Goal: Task Accomplishment & Management: Complete application form

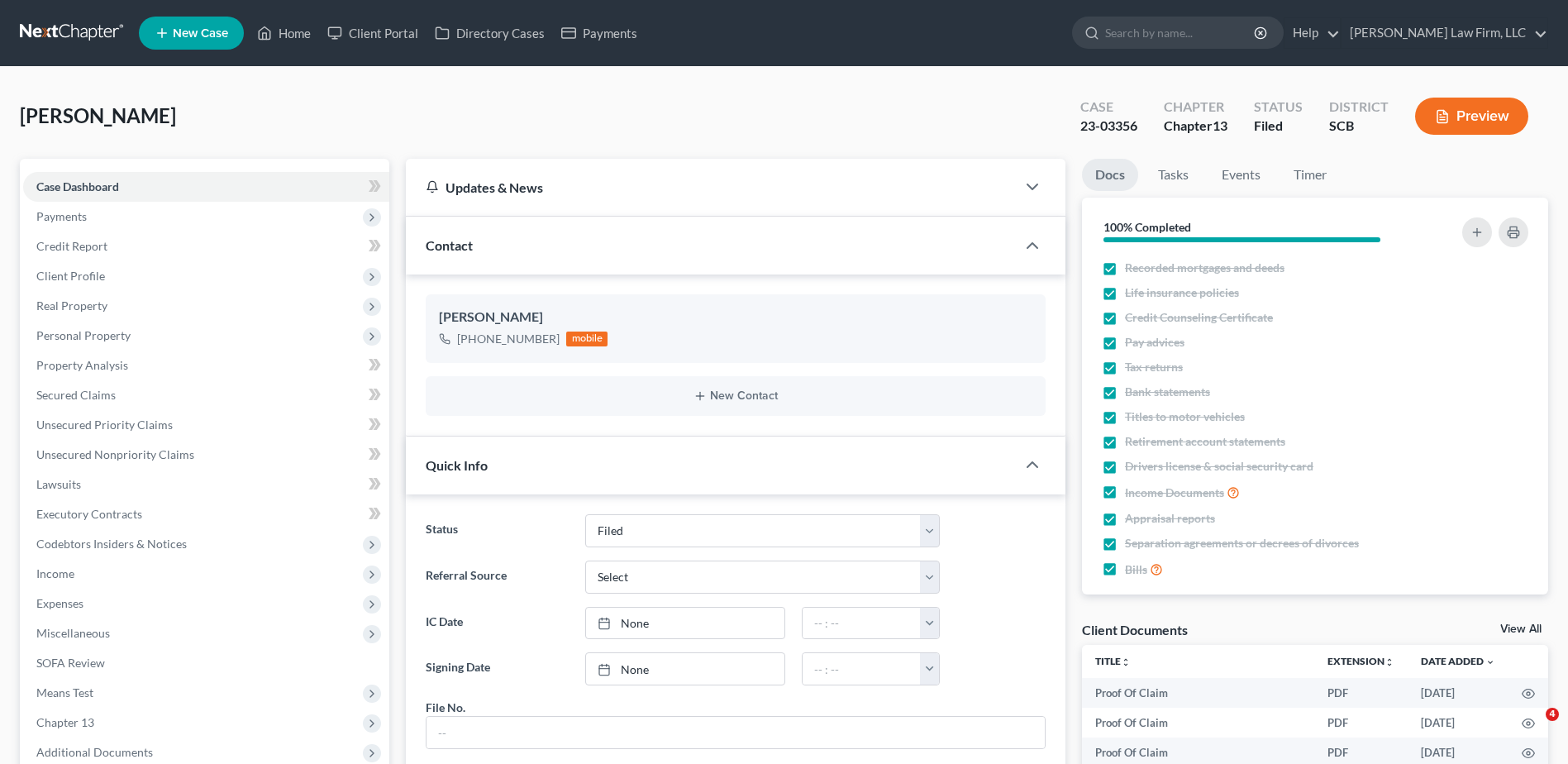
select select "2"
select select "0"
click at [1256, 34] on input "search" at bounding box center [1180, 32] width 151 height 31
type input "mcdonald"
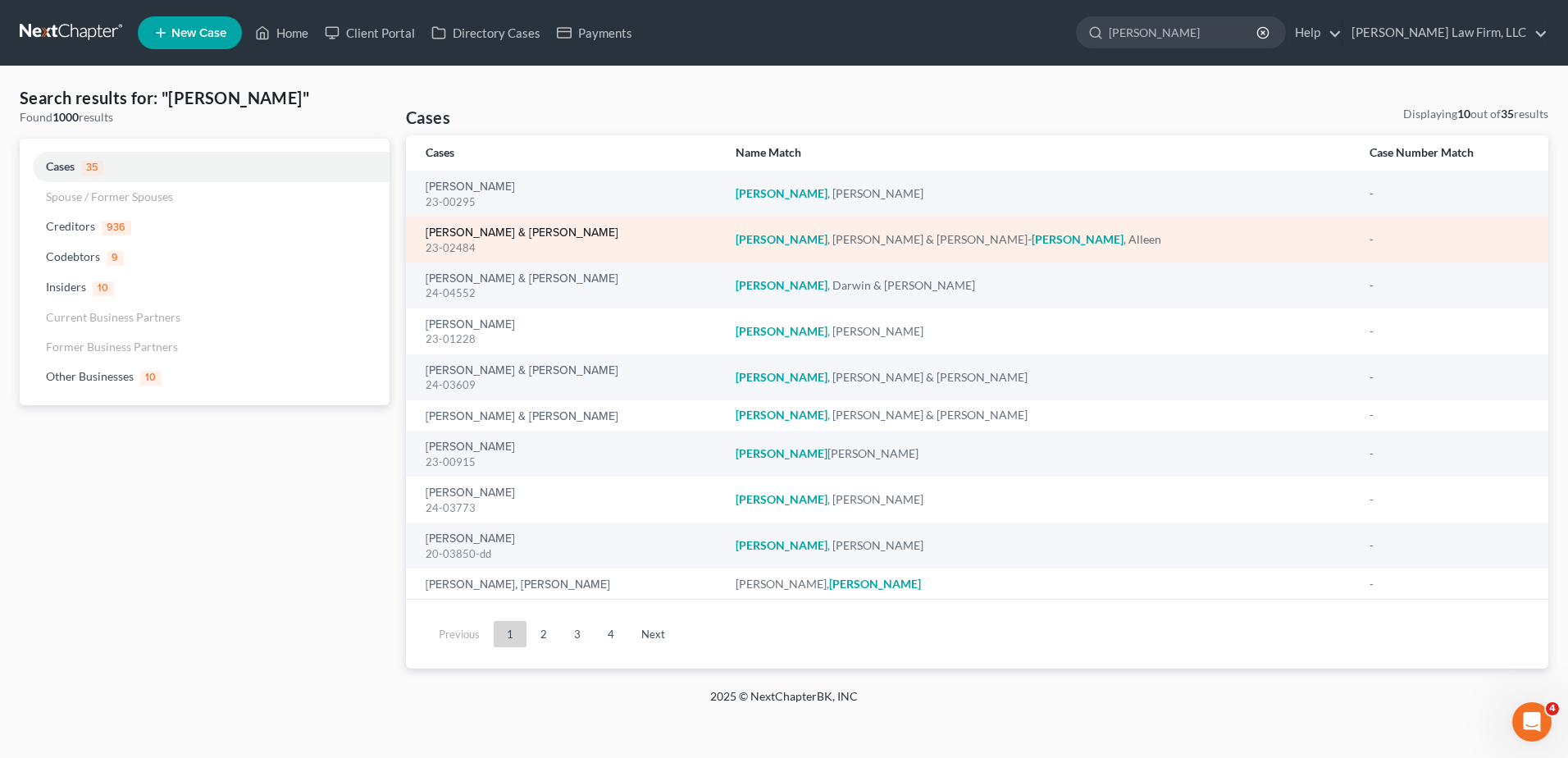
click at [454, 234] on link "[PERSON_NAME] & [PERSON_NAME]" at bounding box center [522, 233] width 193 height 11
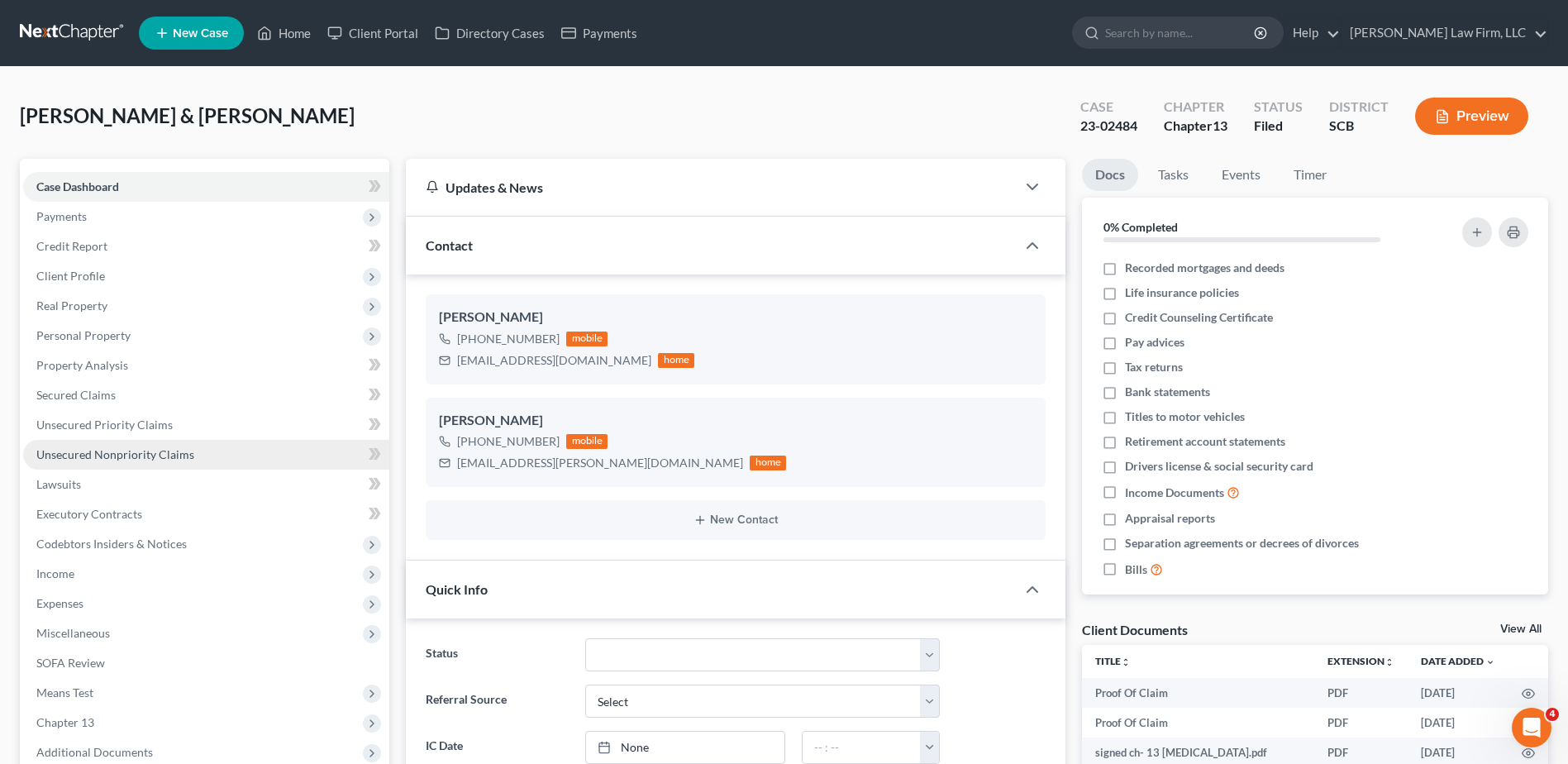
select select "0"
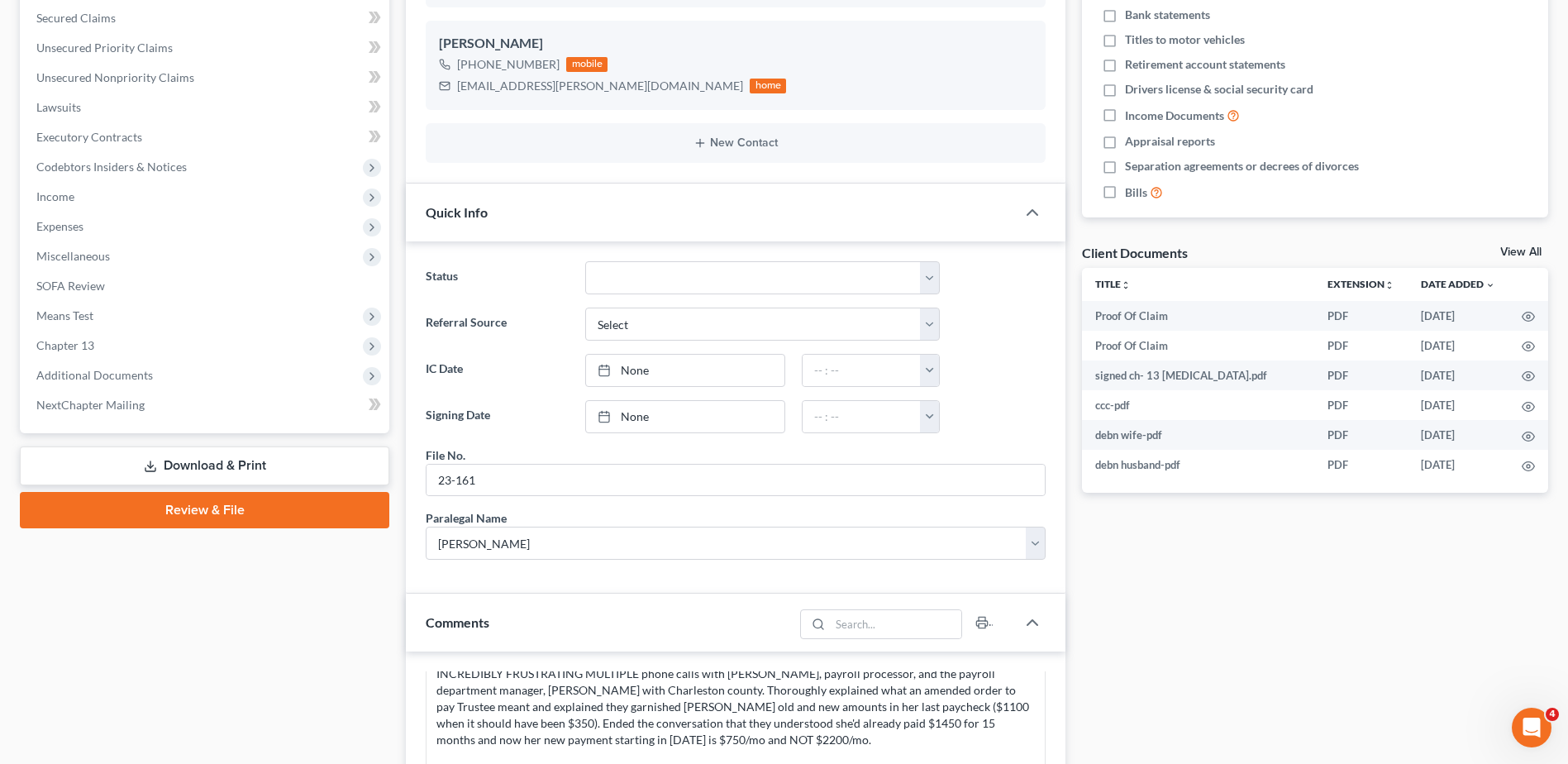
scroll to position [413, 0]
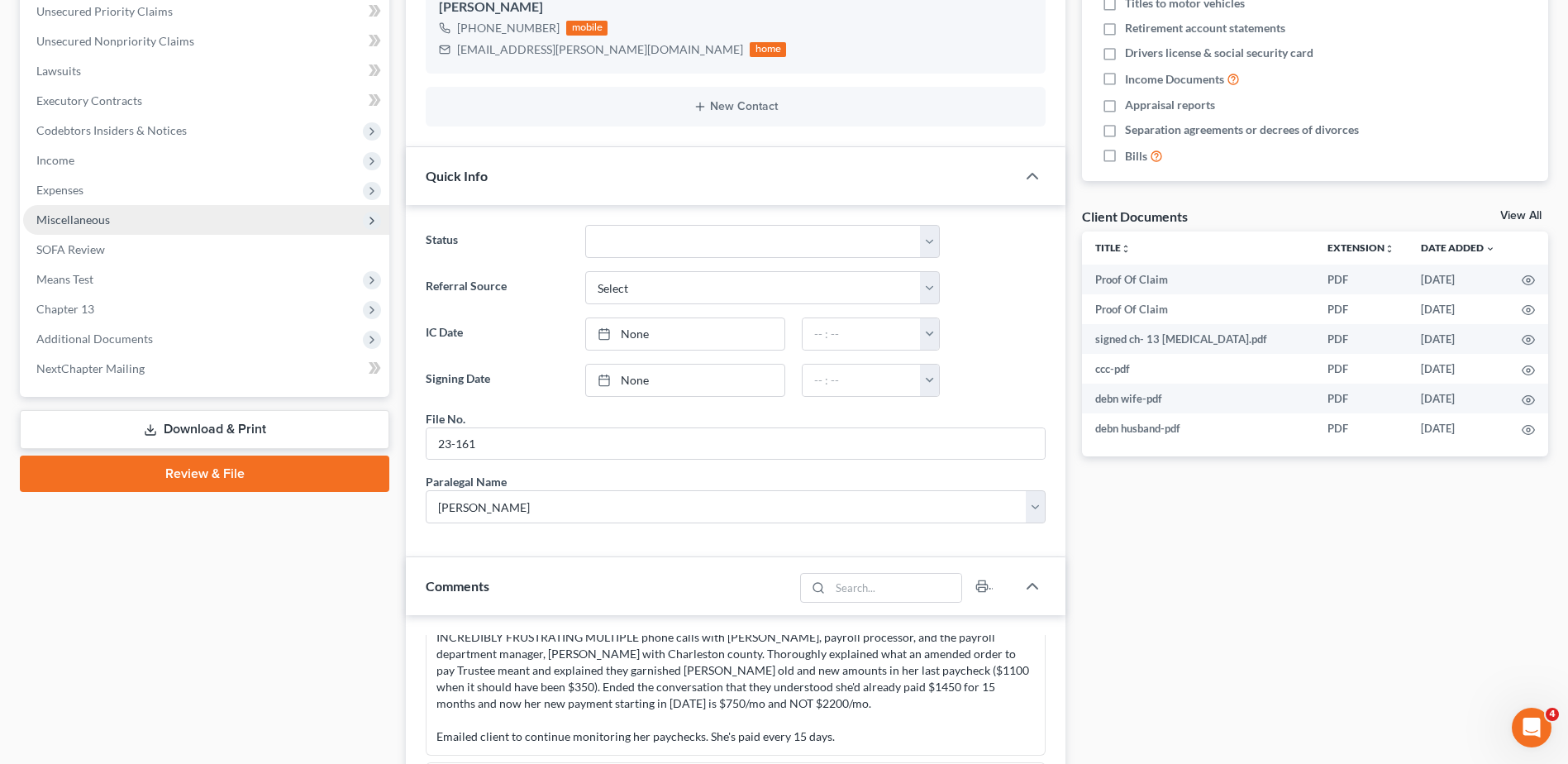
click at [66, 226] on span "Miscellaneous" at bounding box center [73, 219] width 73 height 14
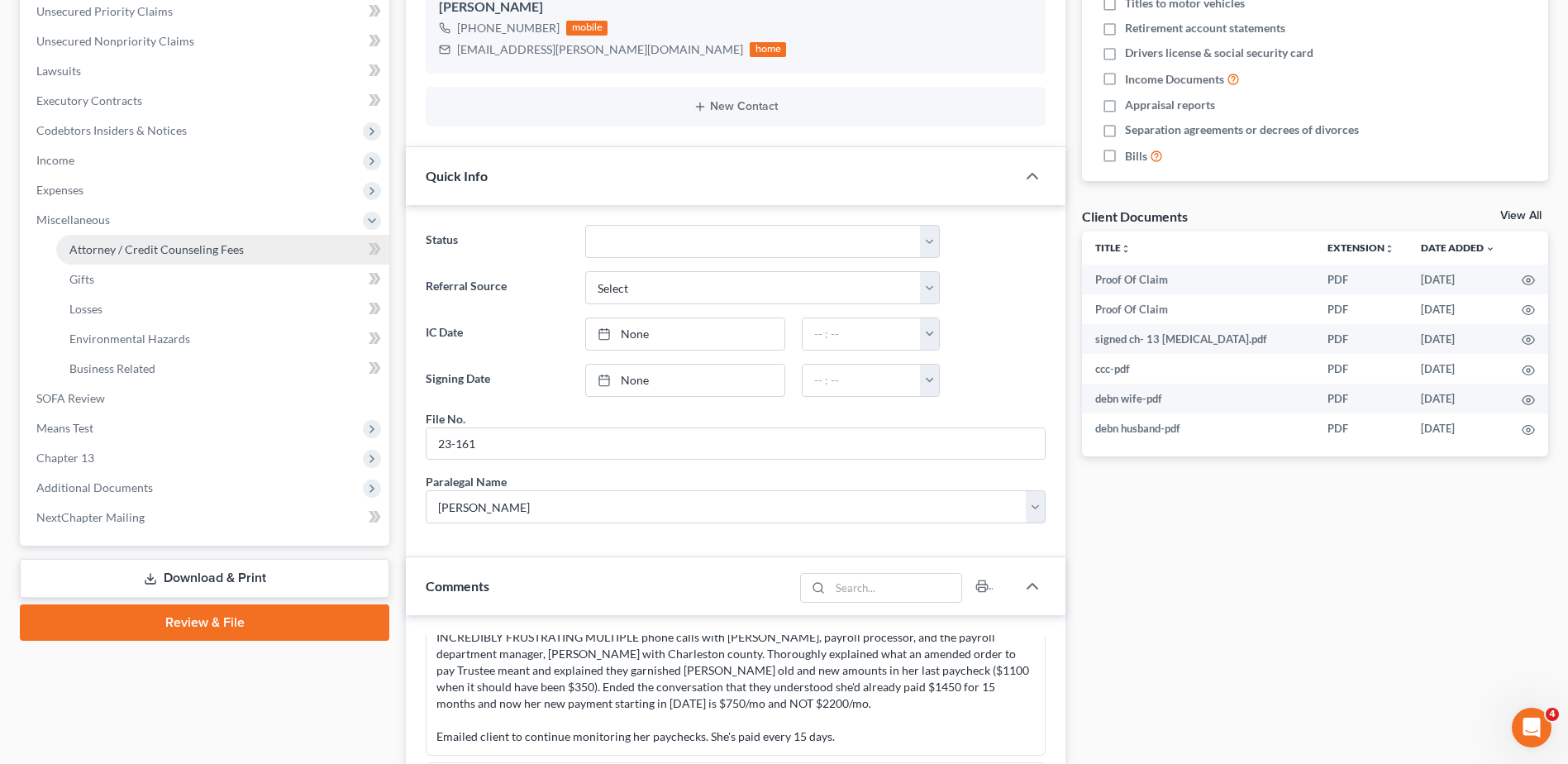
click at [93, 246] on span "Attorney / Credit Counseling Fees" at bounding box center [157, 249] width 175 height 14
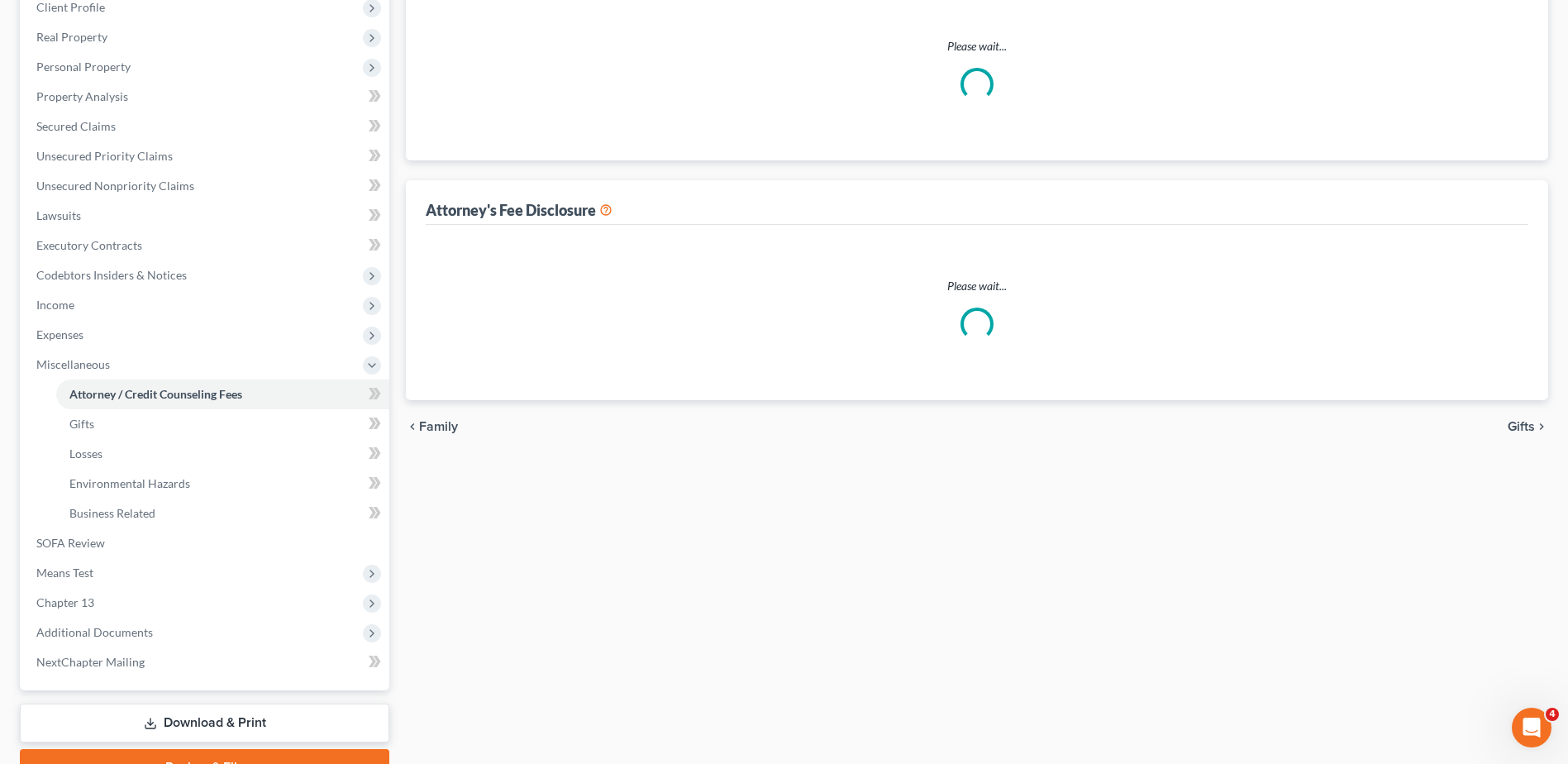
select select "0"
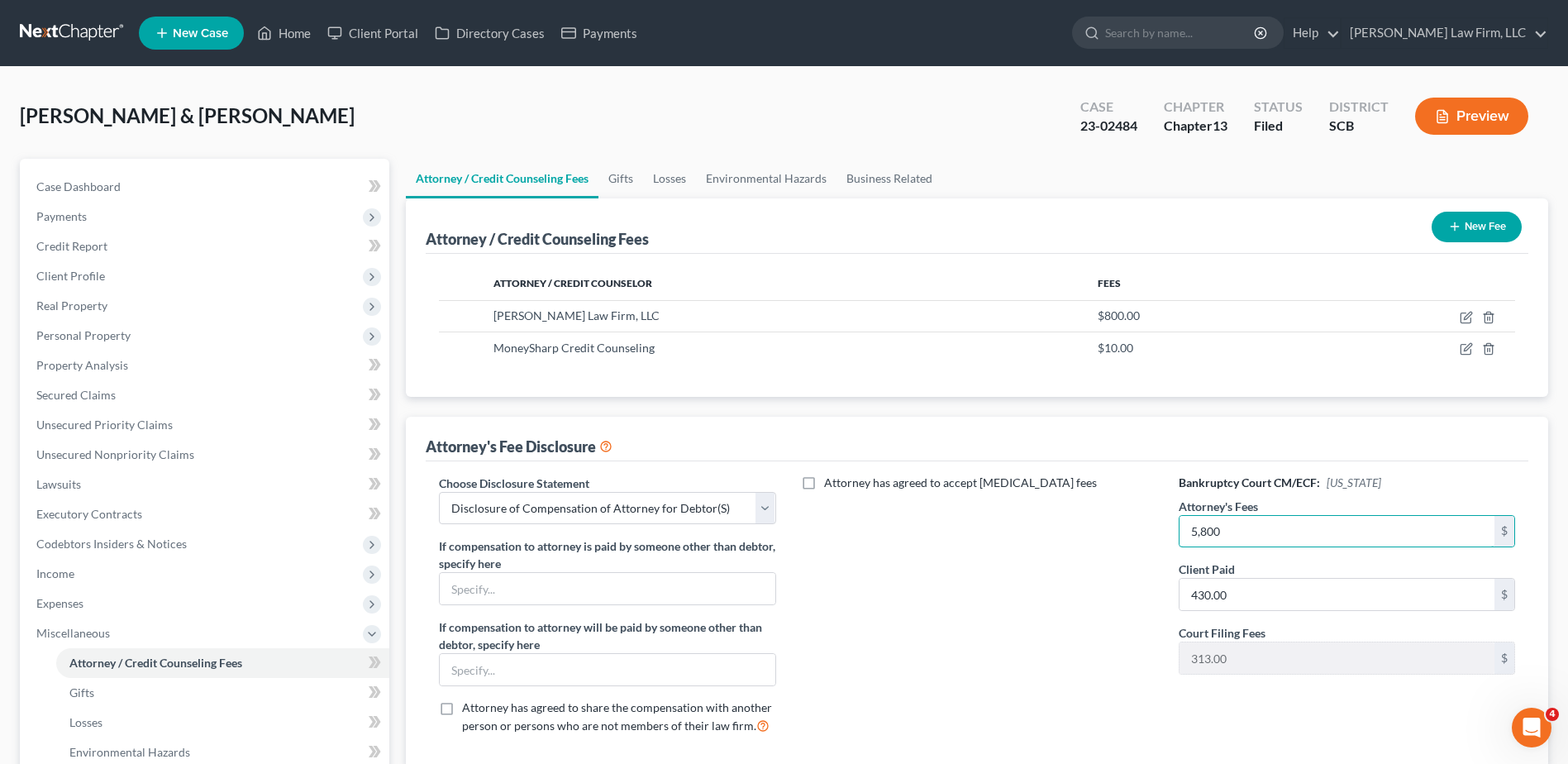
type input "5,800"
click at [1481, 109] on button "Preview" at bounding box center [1471, 117] width 114 height 38
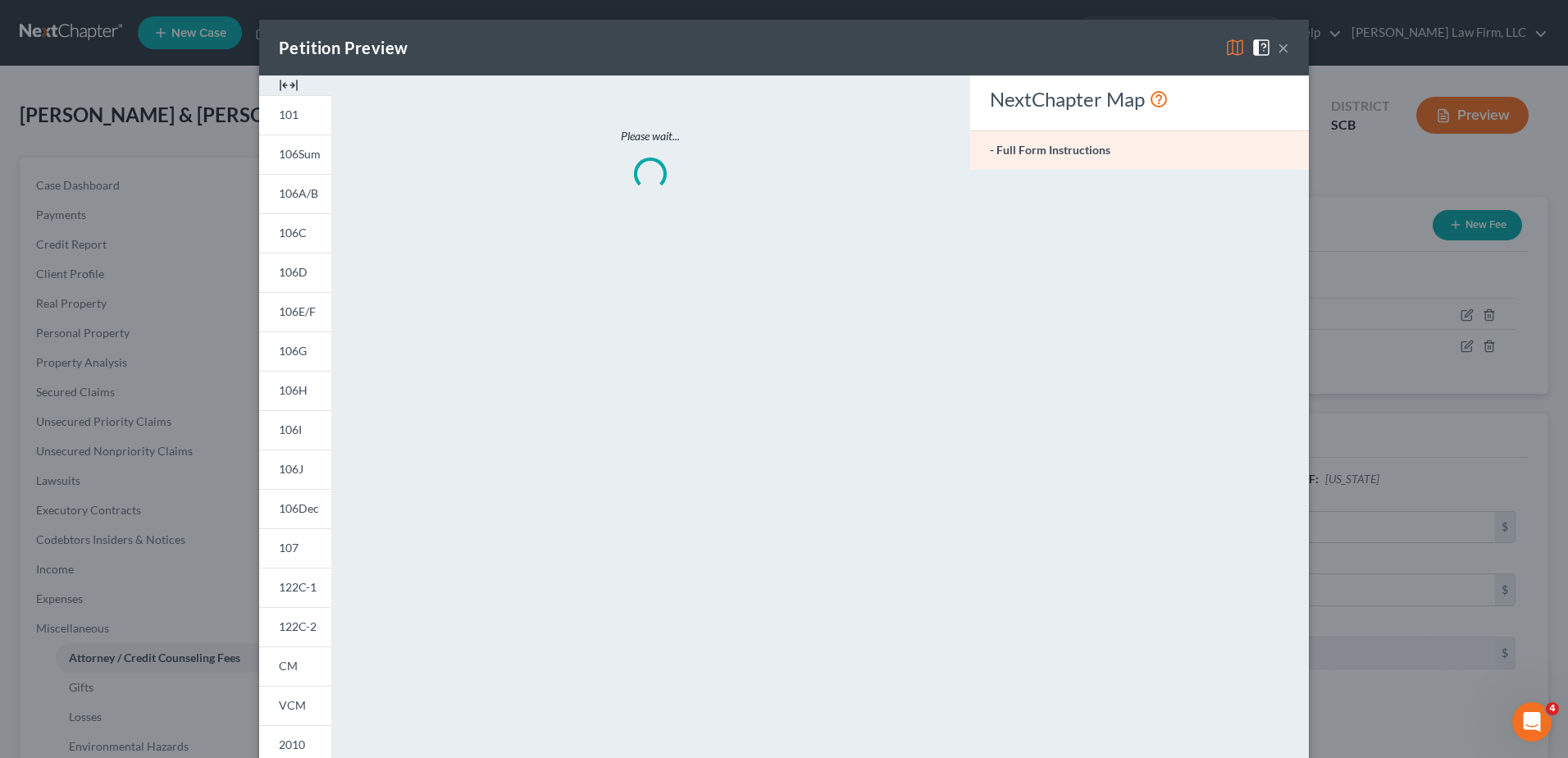
drag, startPoint x: 1231, startPoint y: 44, endPoint x: 1158, endPoint y: 81, distance: 81.8
click at [1231, 44] on img at bounding box center [1234, 47] width 20 height 20
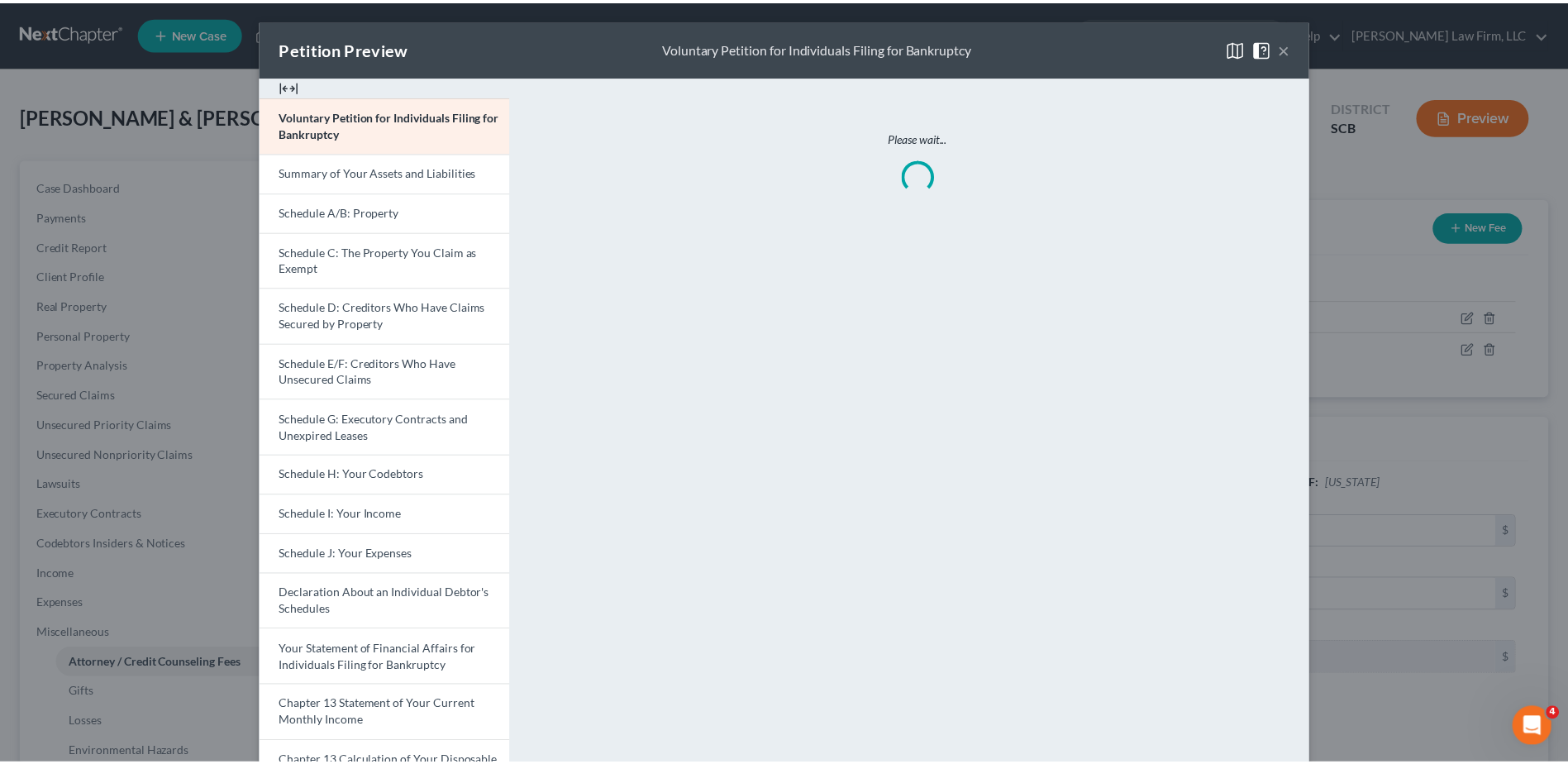
scroll to position [278, 0]
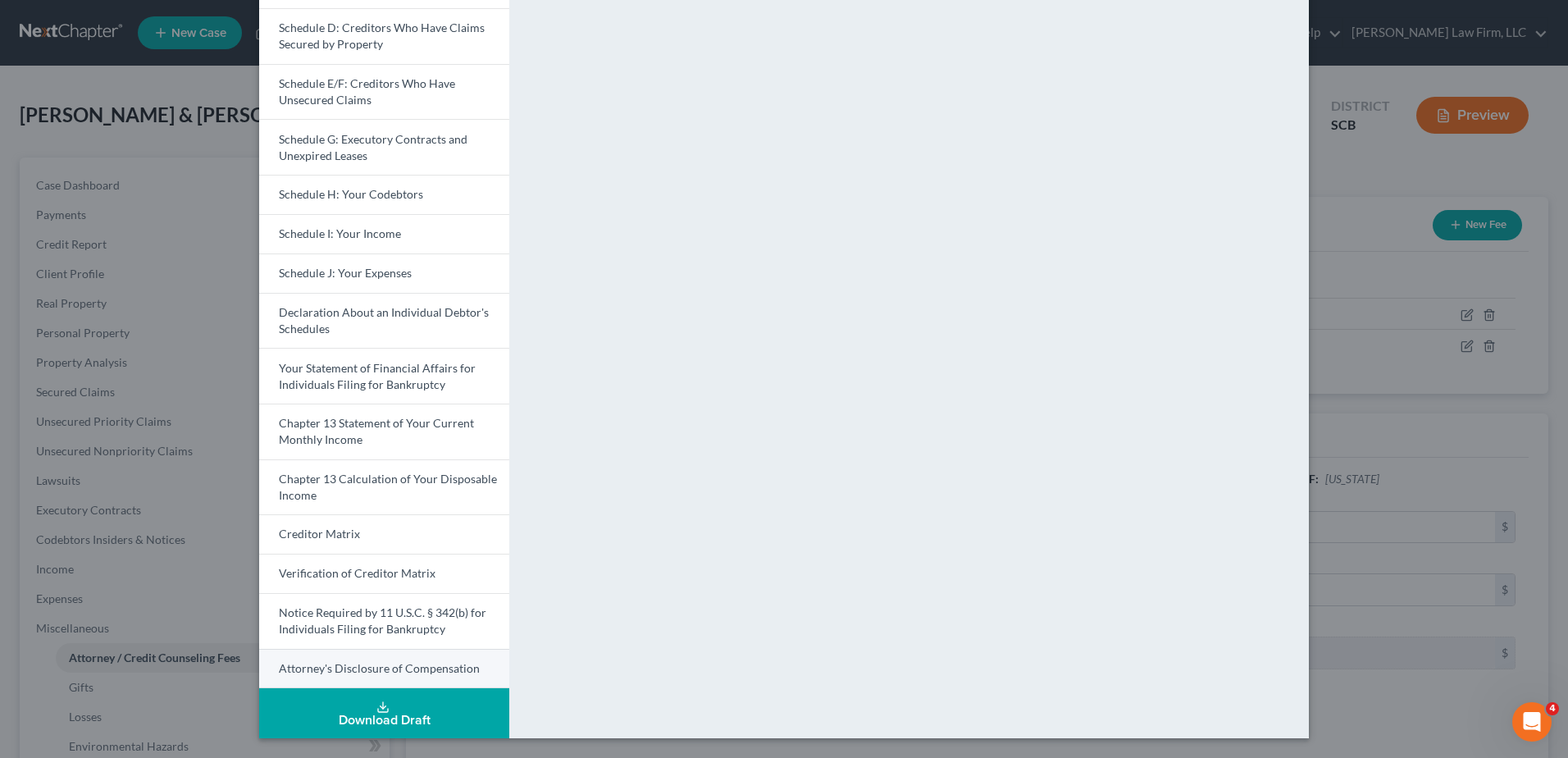
click at [371, 664] on span "Attorney's Disclosure of Compensation" at bounding box center [378, 668] width 200 height 14
drag, startPoint x: 1323, startPoint y: 126, endPoint x: 1321, endPoint y: 99, distance: 27.1
click at [1323, 126] on div "Petition Preview Attorney's Disclosure of Compensation × Voluntary Petition for…" at bounding box center [784, 379] width 1568 height 758
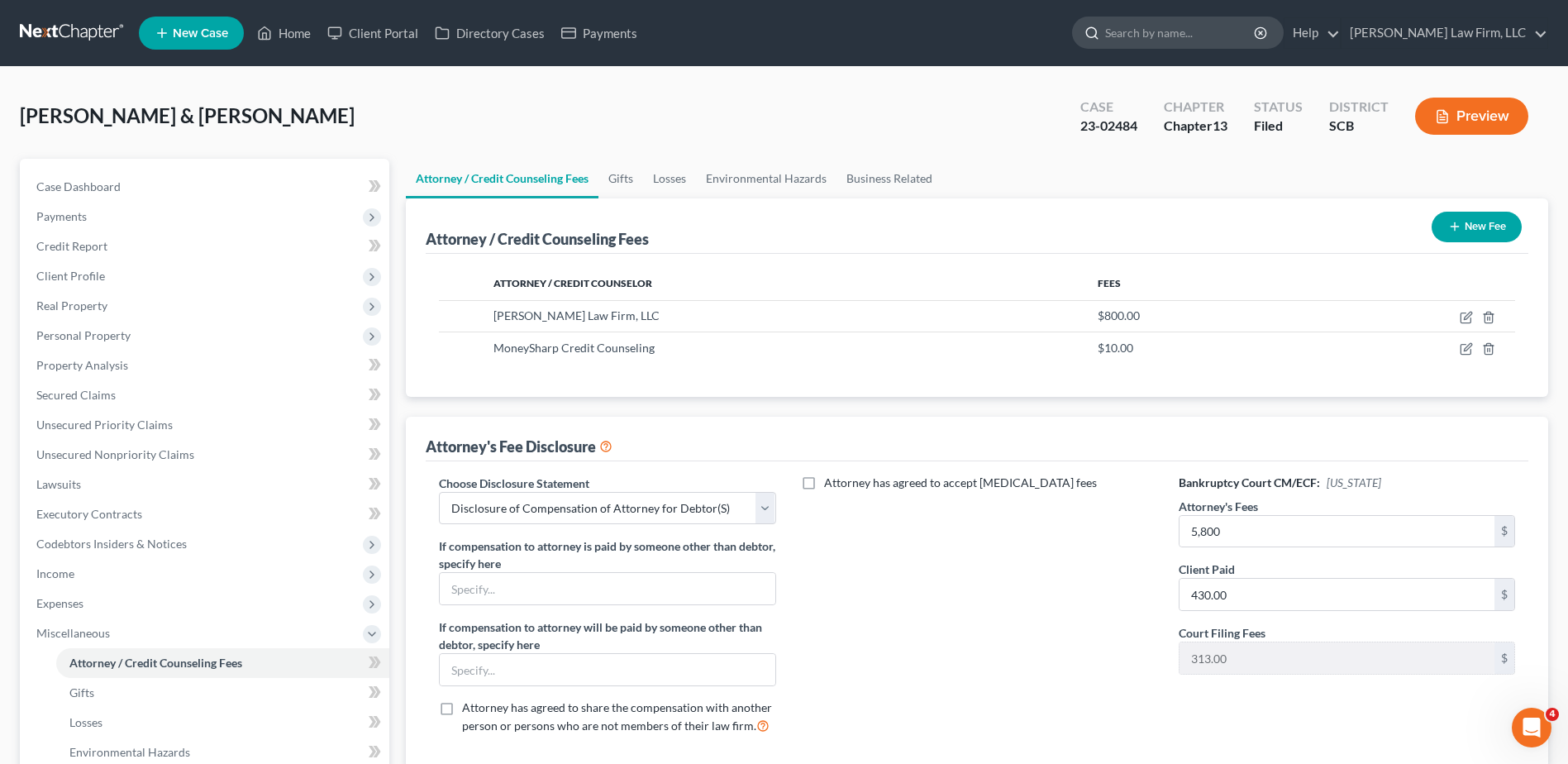
click at [1221, 43] on input "search" at bounding box center [1180, 32] width 151 height 31
type input "carson"
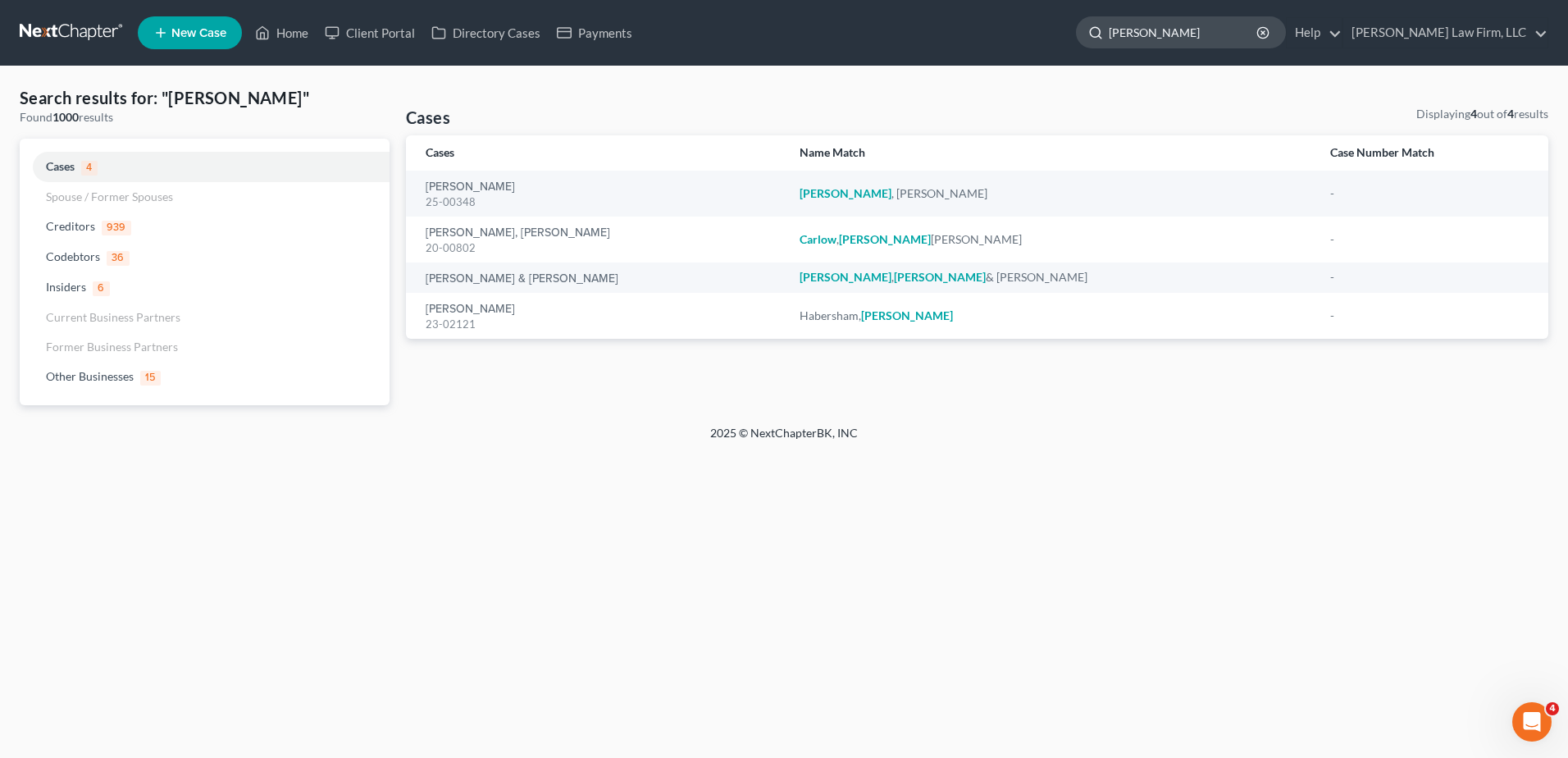
click at [1211, 33] on input "carson" at bounding box center [1183, 32] width 150 height 31
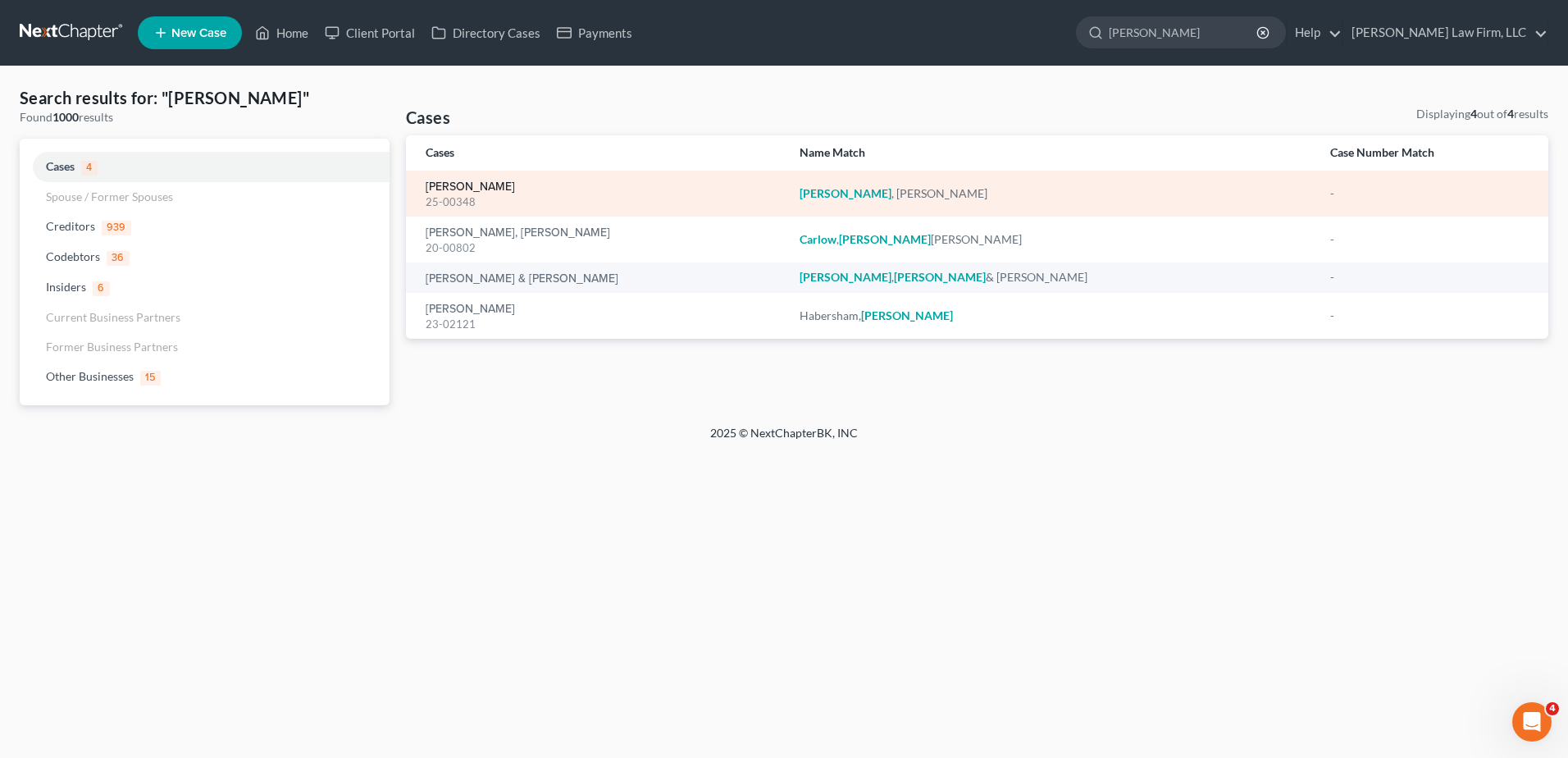
click at [471, 186] on link "[PERSON_NAME]" at bounding box center [471, 186] width 89 height 11
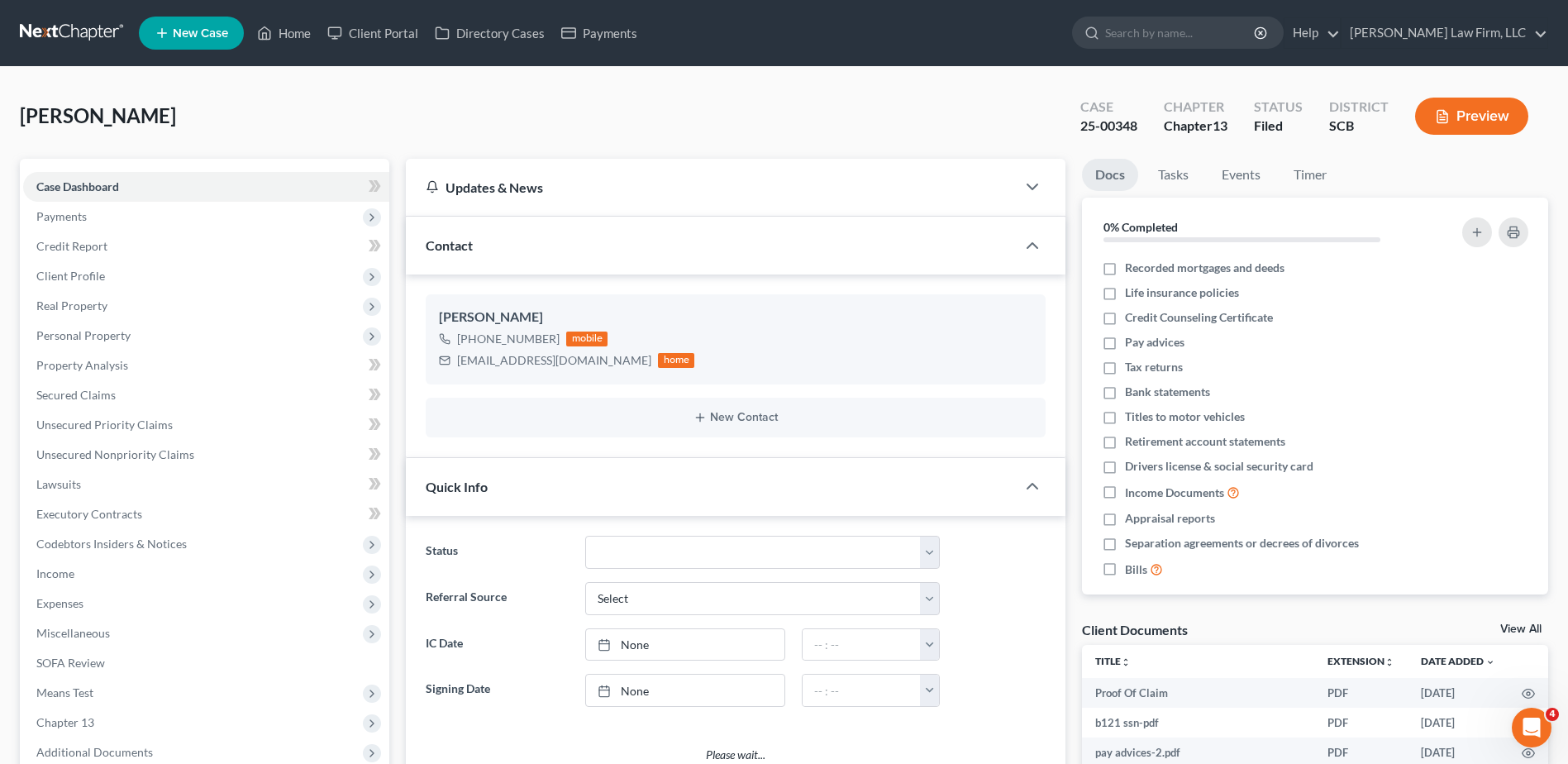
select select "0"
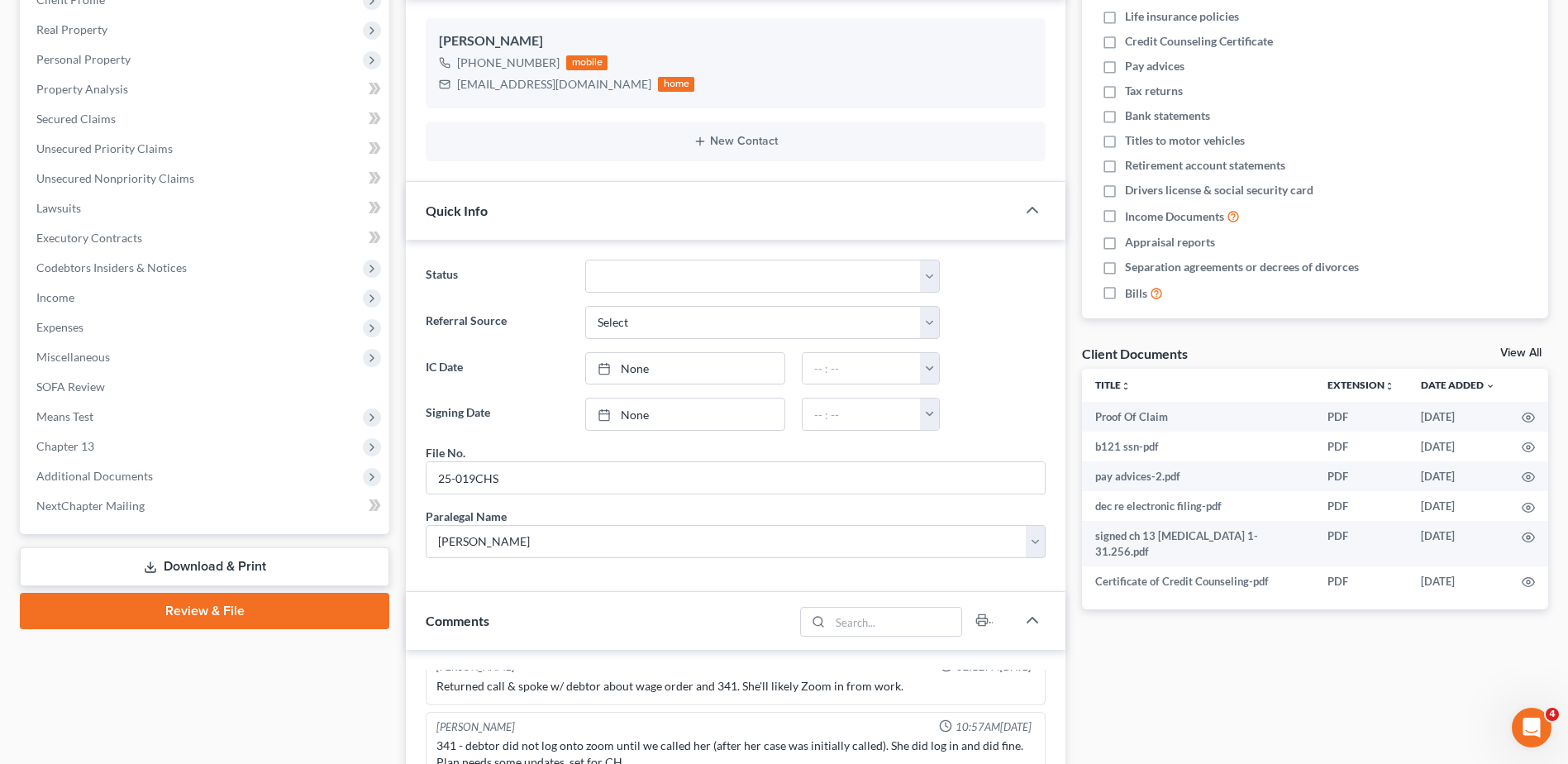
scroll to position [331, 0]
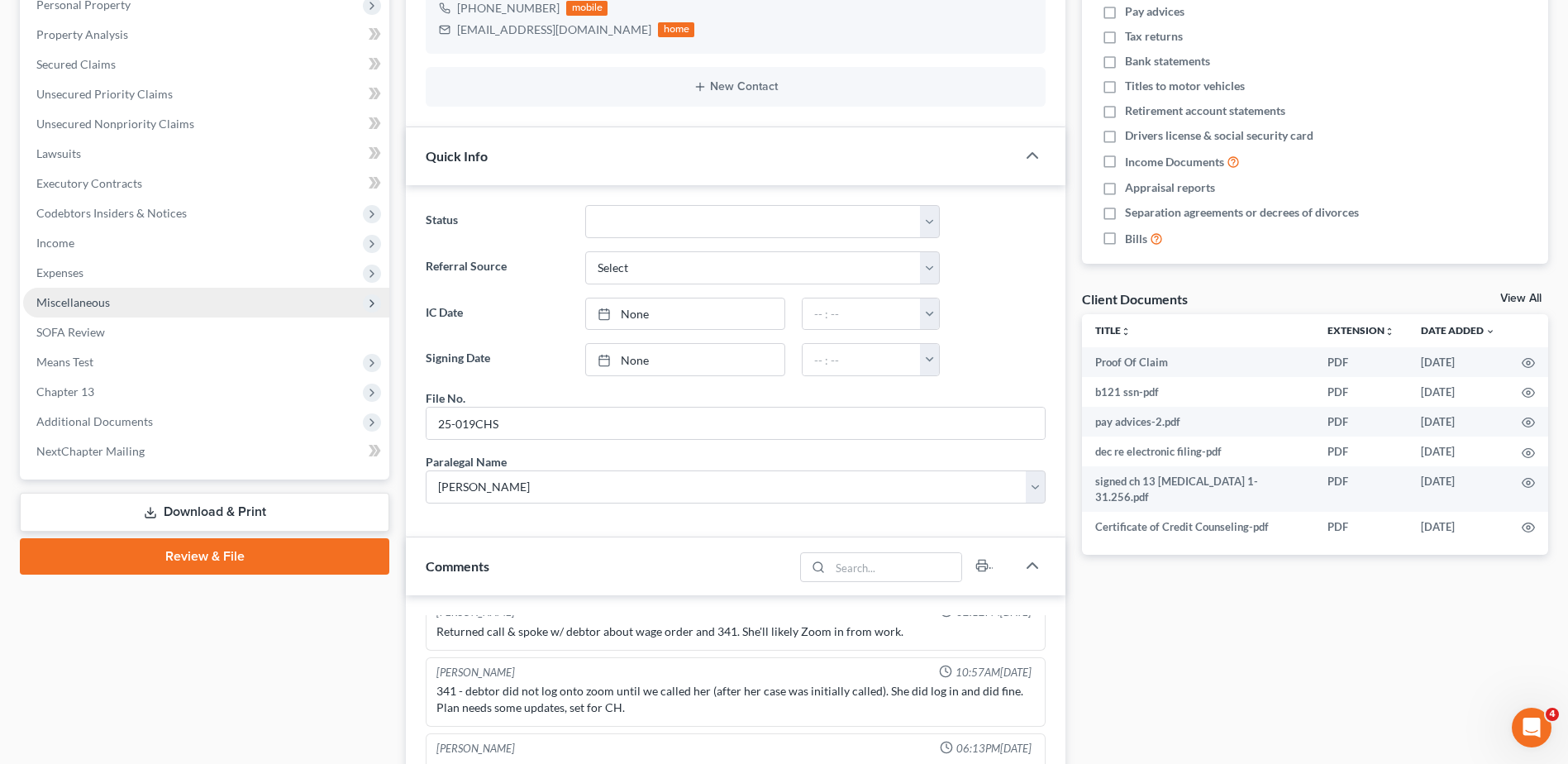
click at [85, 302] on span "Miscellaneous" at bounding box center [73, 302] width 73 height 14
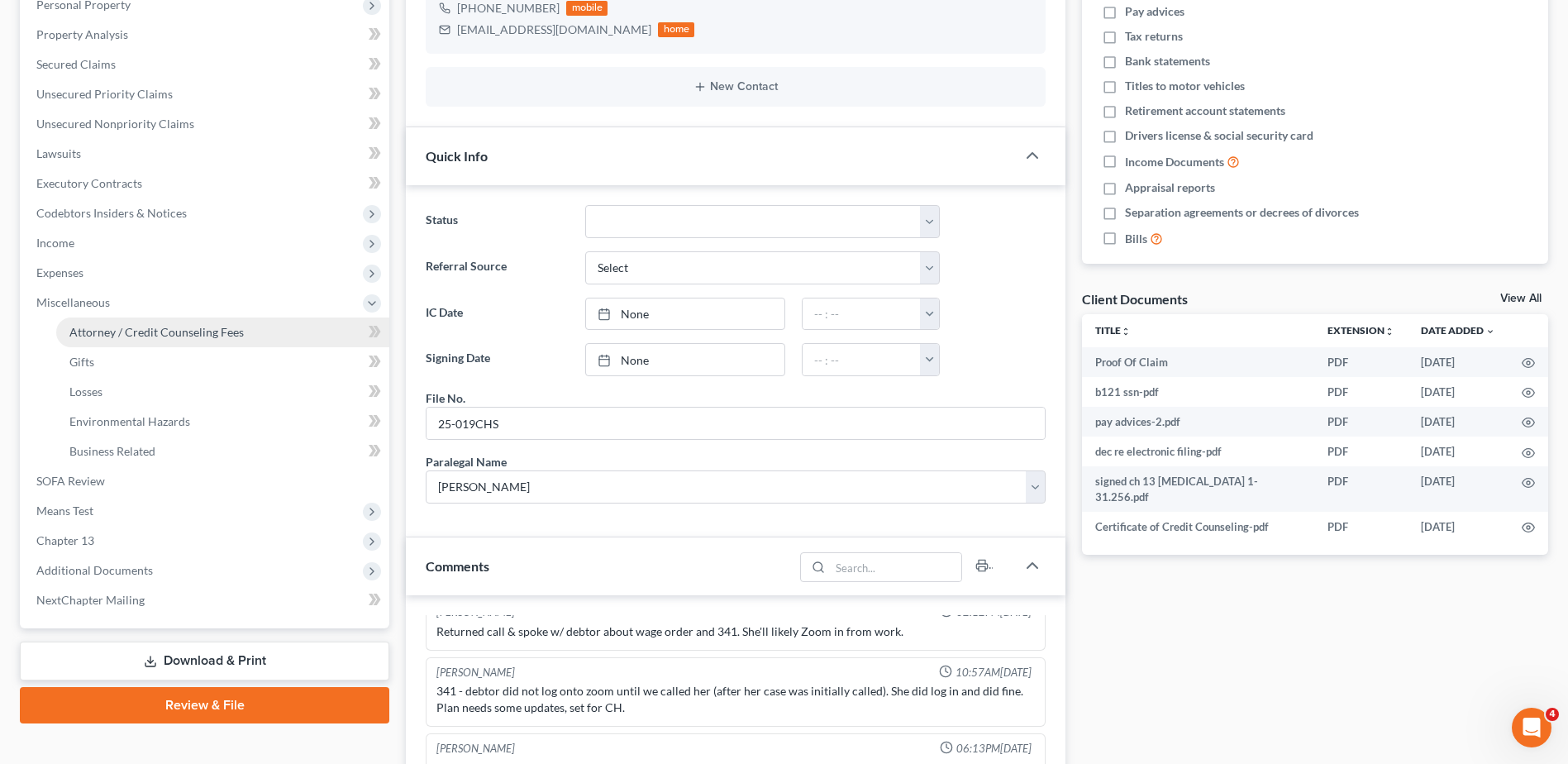
click at [117, 327] on span "Attorney / Credit Counseling Fees" at bounding box center [157, 332] width 175 height 14
select select "0"
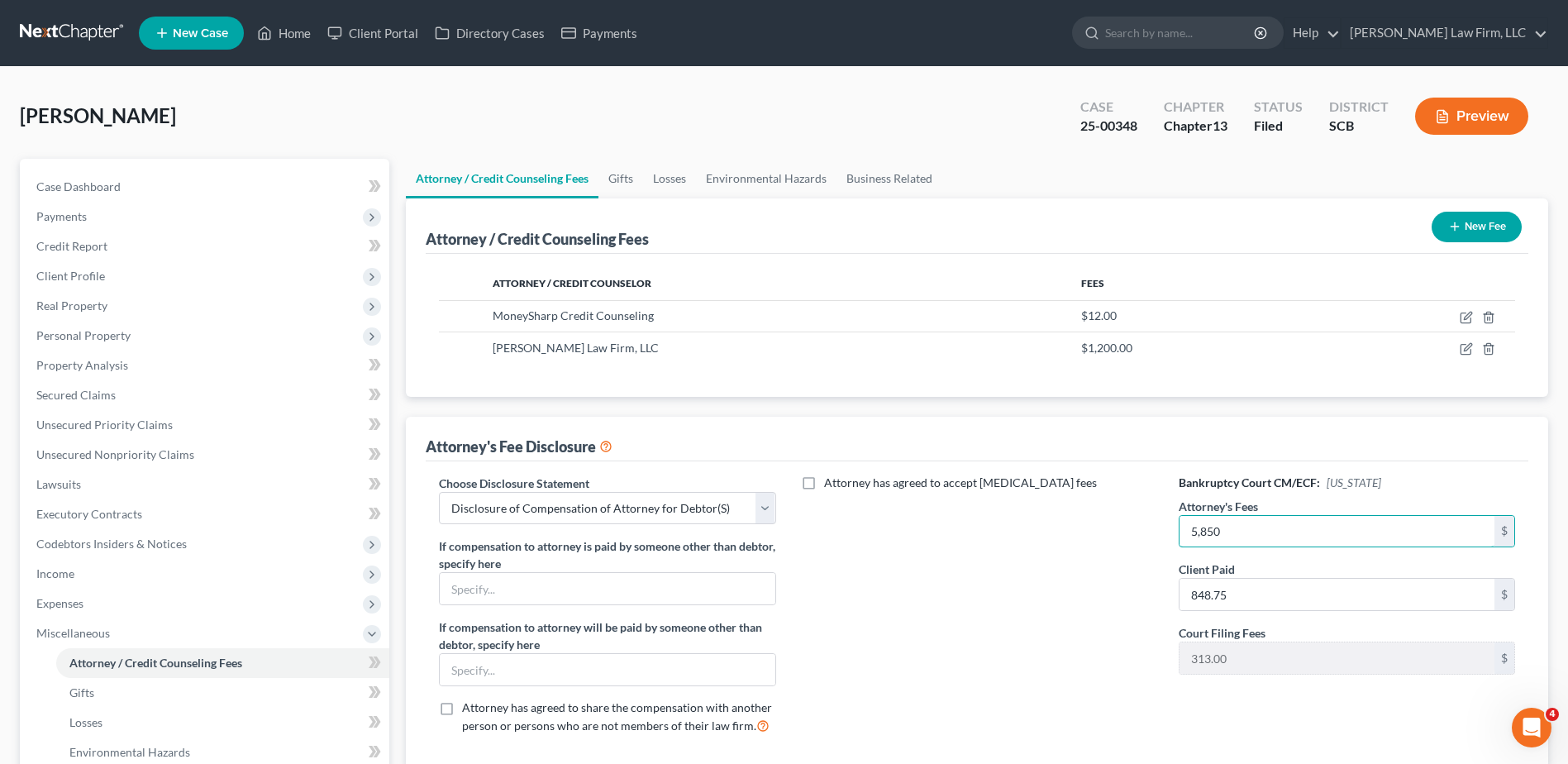
type input "5,850"
click at [1458, 125] on button "Preview" at bounding box center [1471, 117] width 114 height 38
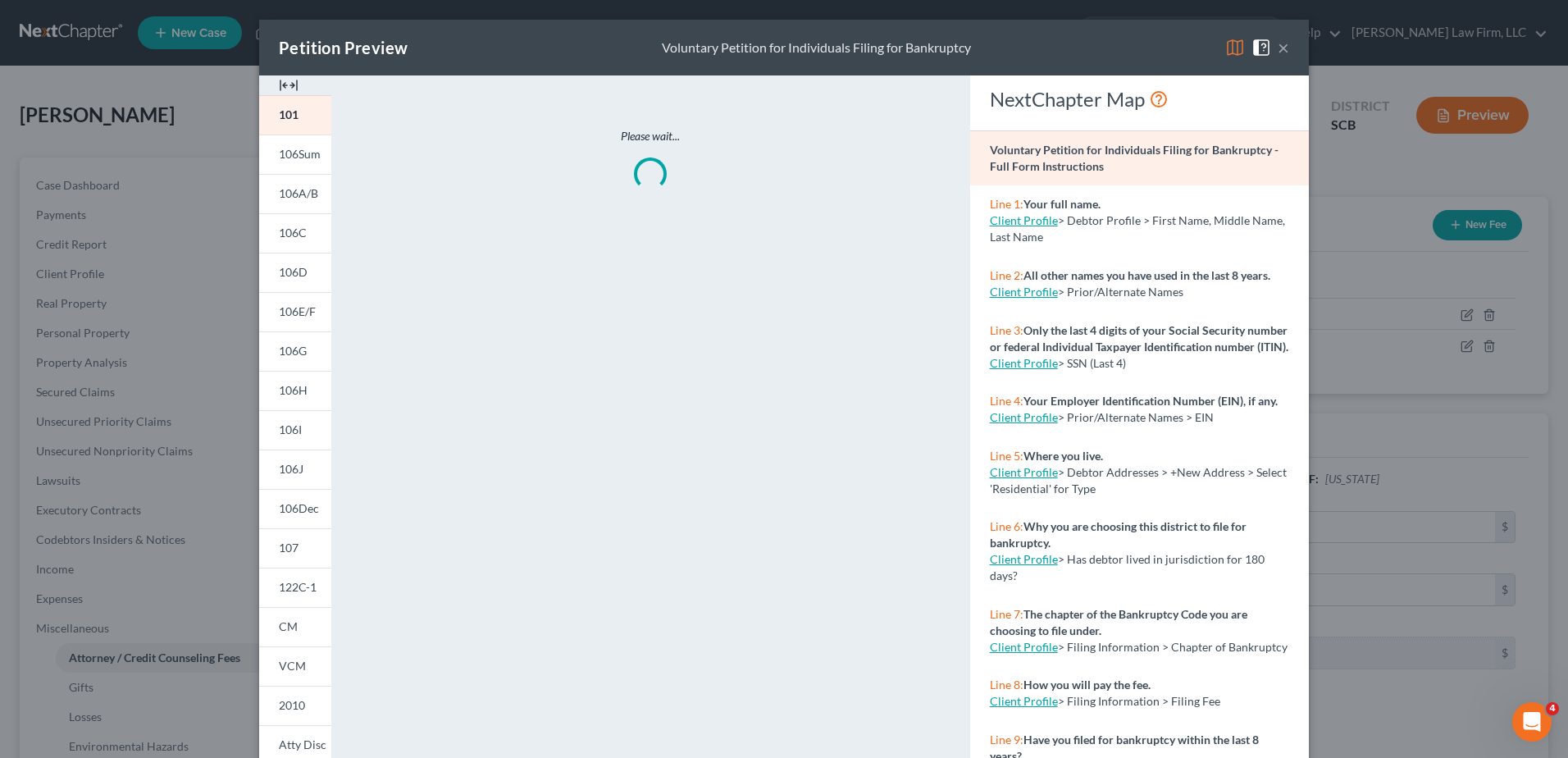
drag, startPoint x: 1229, startPoint y: 48, endPoint x: 1005, endPoint y: 165, distance: 252.7
click at [1228, 48] on img at bounding box center [1234, 47] width 20 height 20
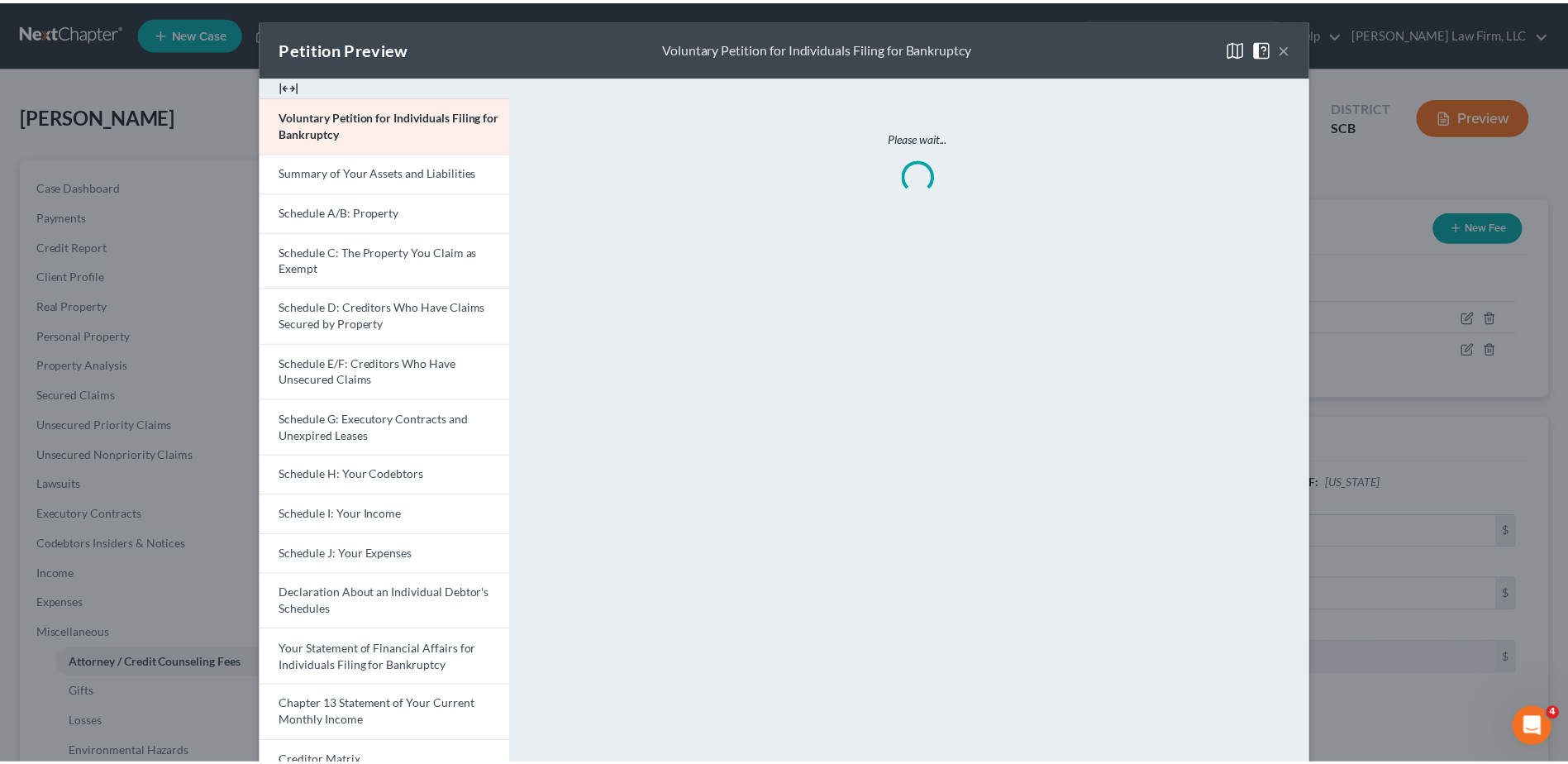
scroll to position [223, 0]
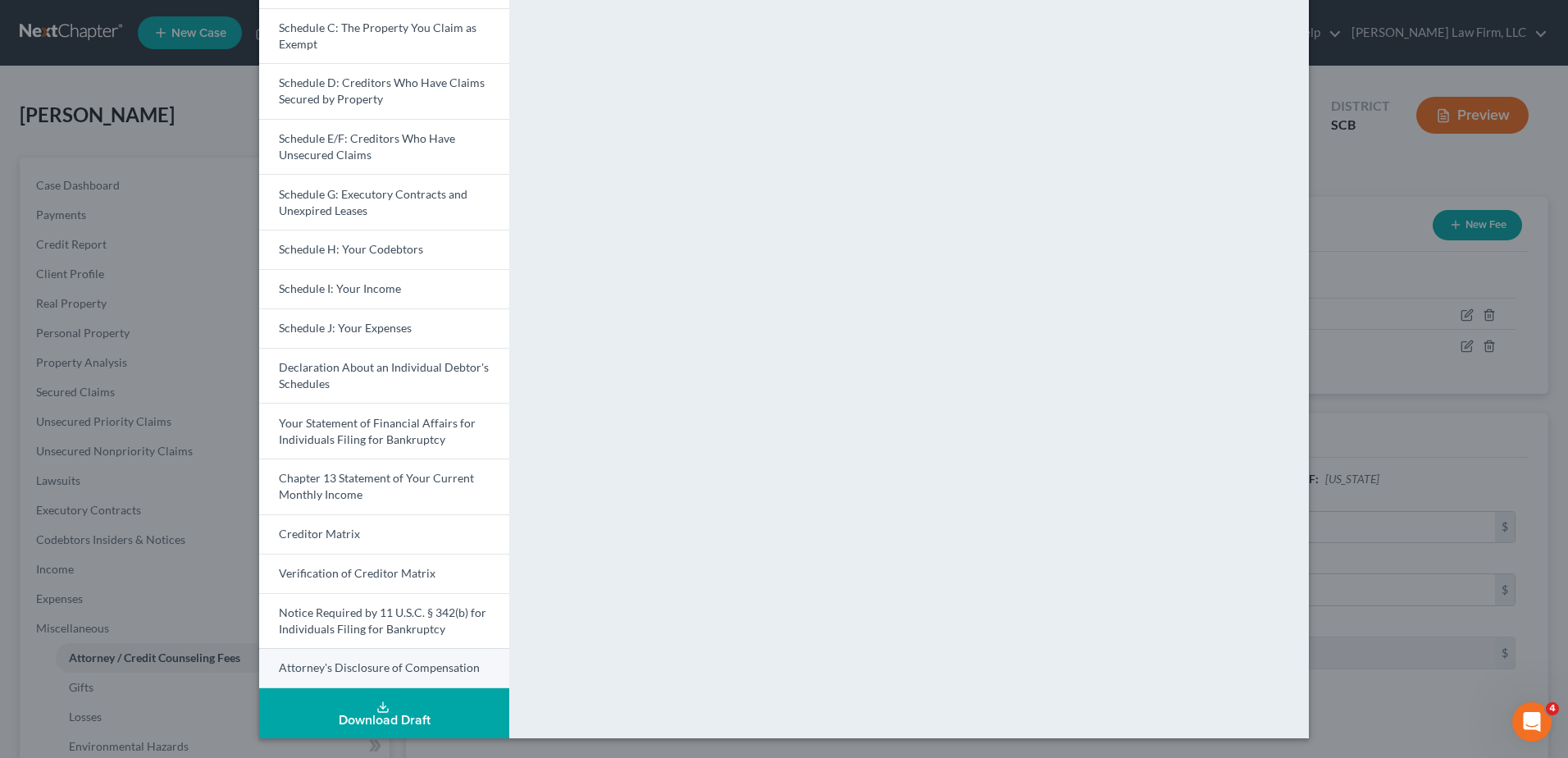
click at [313, 661] on span "Attorney's Disclosure of Compensation" at bounding box center [378, 667] width 200 height 14
drag, startPoint x: 1380, startPoint y: 218, endPoint x: 1281, endPoint y: 208, distance: 99.5
click at [1380, 218] on div "Petition Preview Attorney's Disclosure of Compensation × Voluntary Petition for…" at bounding box center [784, 379] width 1568 height 758
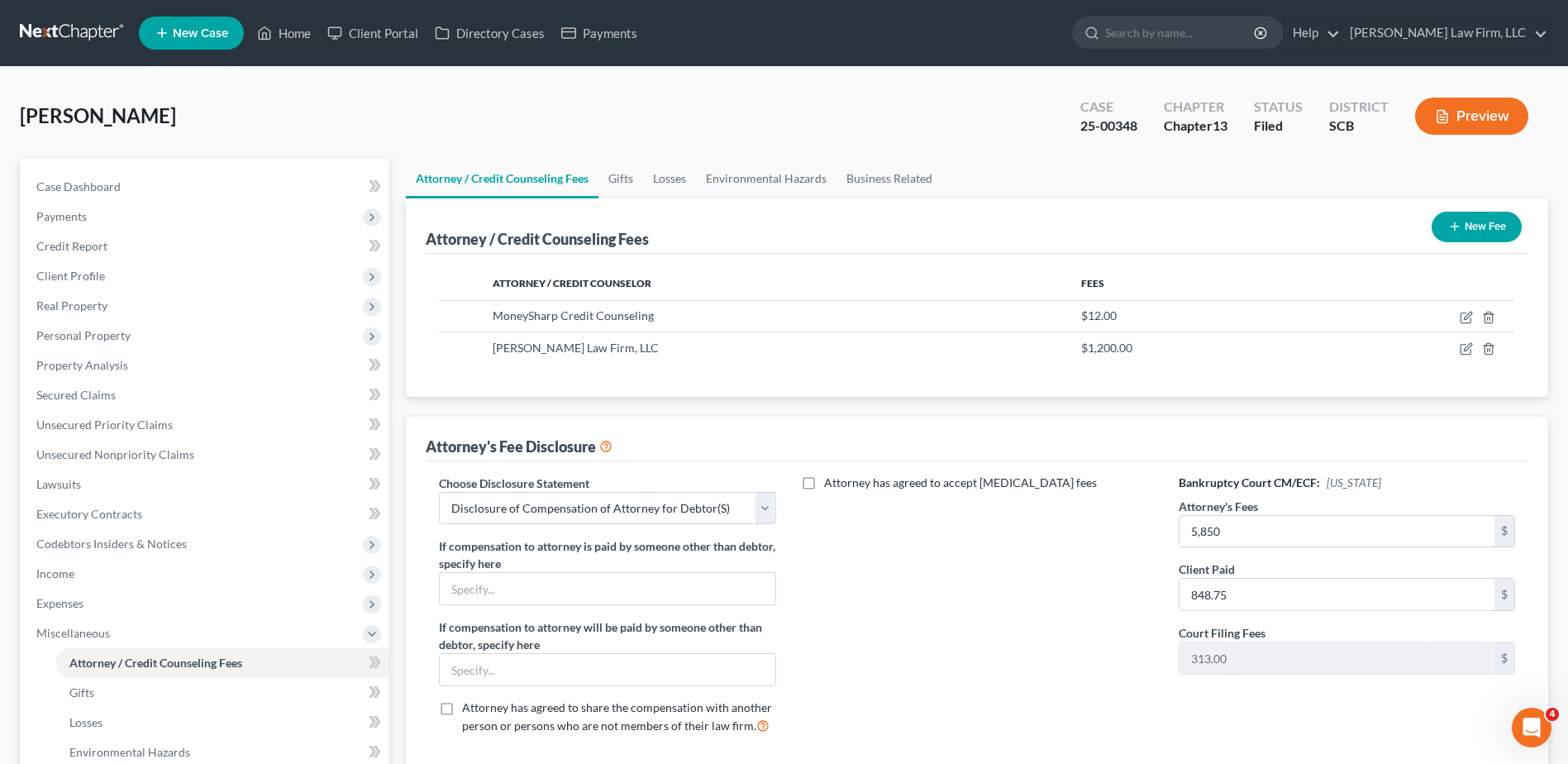
click at [74, 27] on link at bounding box center [72, 33] width 106 height 30
